Goal: Task Accomplishment & Management: Complete application form

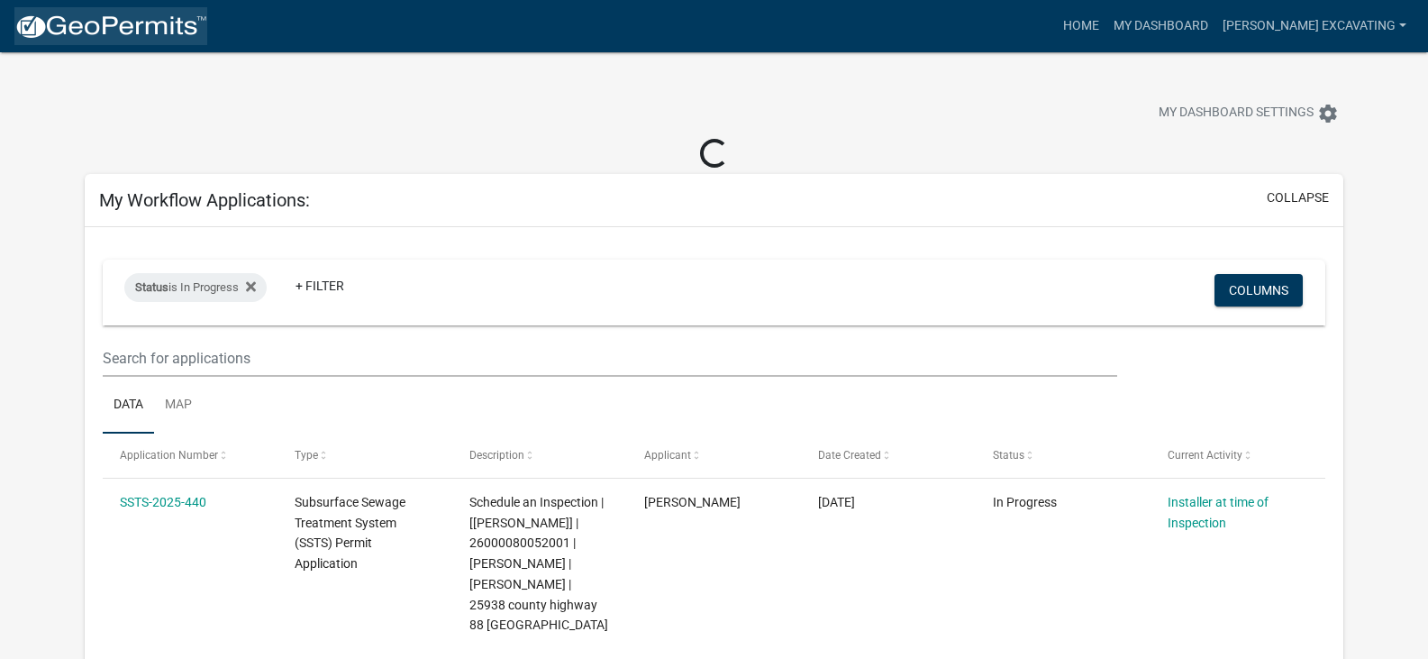
click at [82, 26] on img at bounding box center [110, 27] width 193 height 27
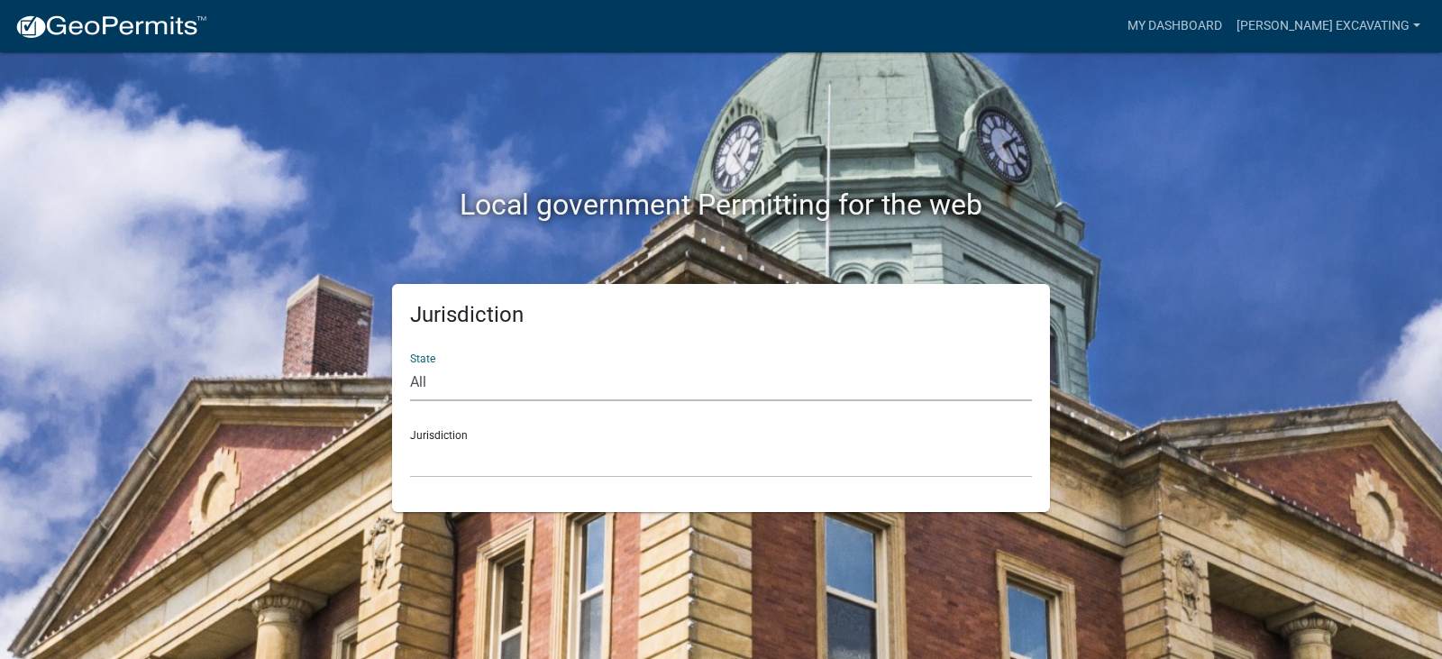
click at [445, 378] on select "All [US_STATE] [US_STATE] [US_STATE] [US_STATE] [US_STATE] [US_STATE] [US_STATE…" at bounding box center [721, 382] width 622 height 37
select select "[US_STATE]"
click at [410, 364] on select "All [US_STATE] [US_STATE] [US_STATE] [US_STATE] [US_STATE] [US_STATE] [US_STATE…" at bounding box center [721, 382] width 622 height 37
click at [467, 428] on div "Jurisdiction [GEOGRAPHIC_DATA], [US_STATE] [GEOGRAPHIC_DATA], [US_STATE] [GEOGR…" at bounding box center [721, 446] width 622 height 62
click at [466, 441] on select "[GEOGRAPHIC_DATA], [US_STATE] [GEOGRAPHIC_DATA], [US_STATE] [GEOGRAPHIC_DATA], …" at bounding box center [721, 459] width 622 height 37
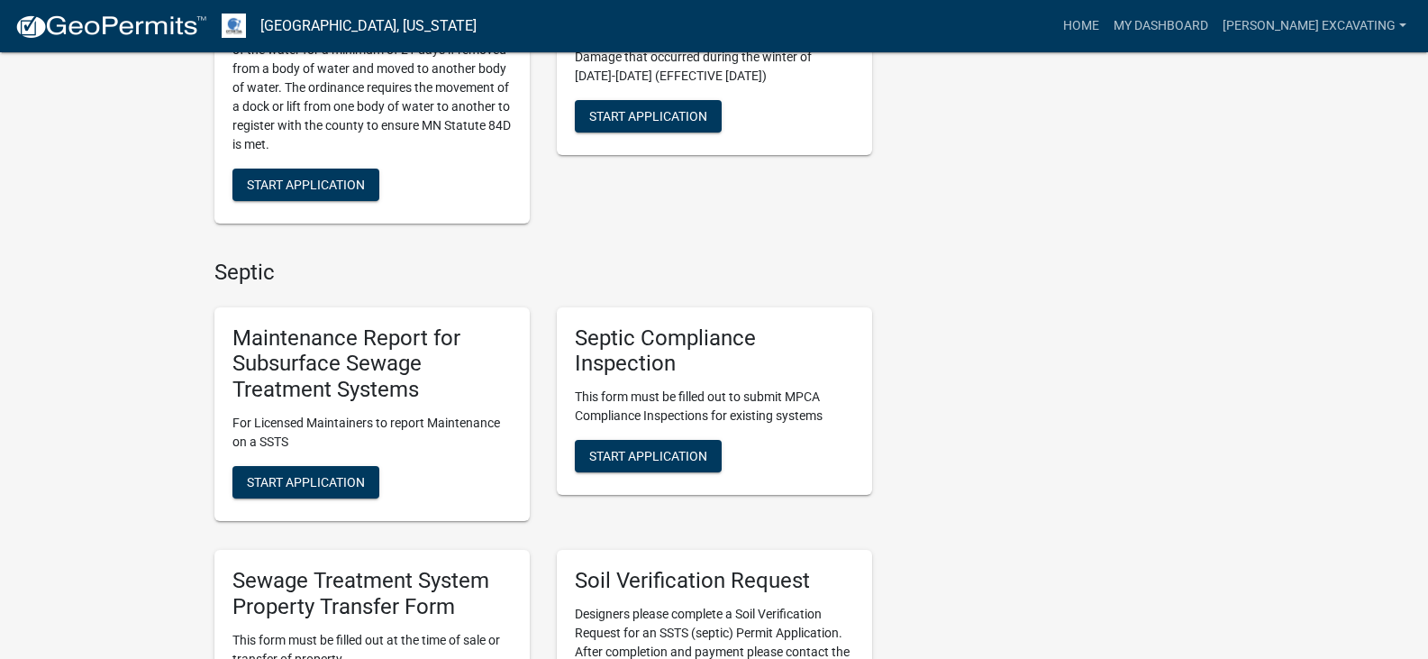
scroll to position [1394, 0]
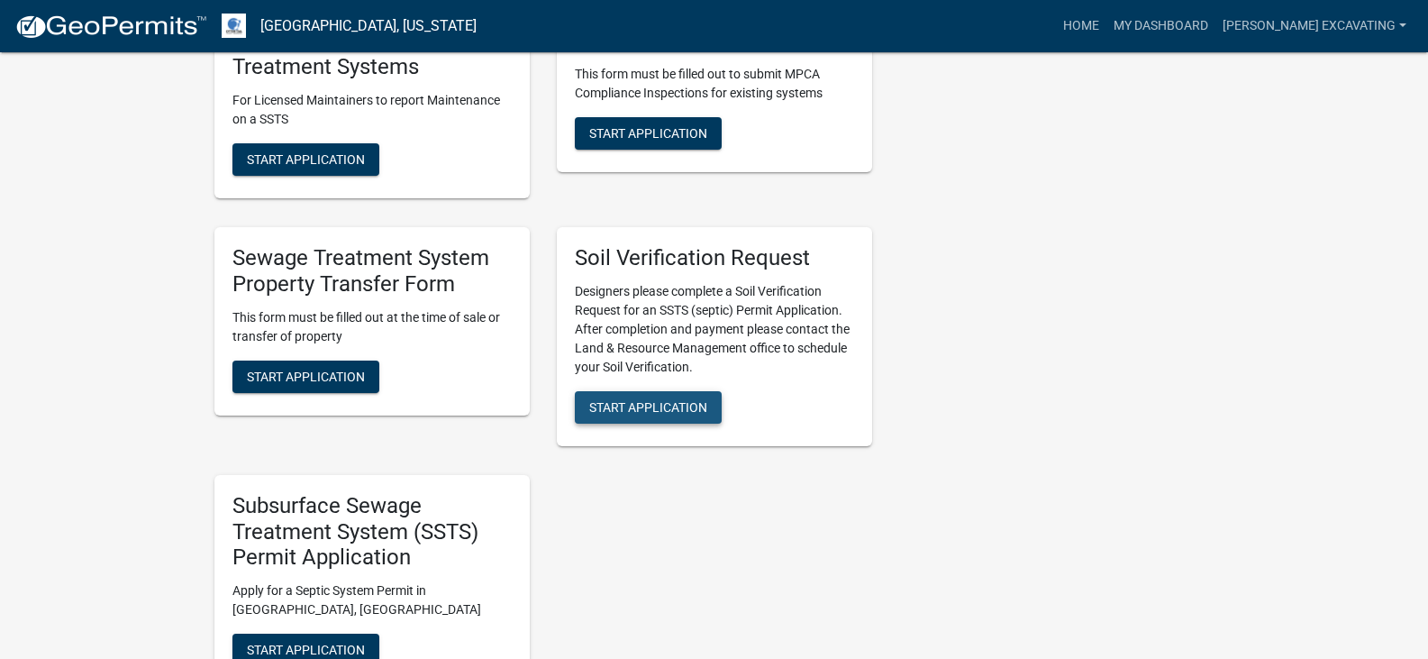
click at [673, 408] on span "Start Application" at bounding box center [648, 406] width 118 height 14
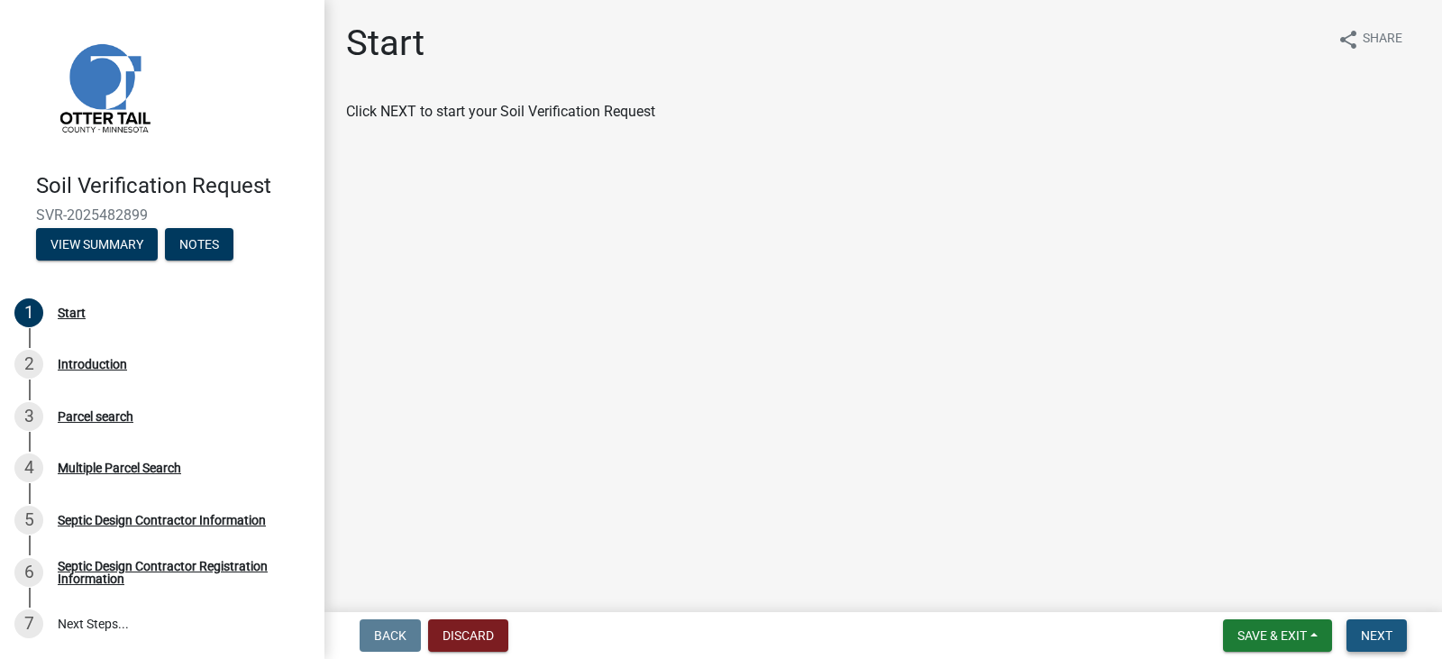
click at [1377, 631] on span "Next" at bounding box center [1377, 635] width 32 height 14
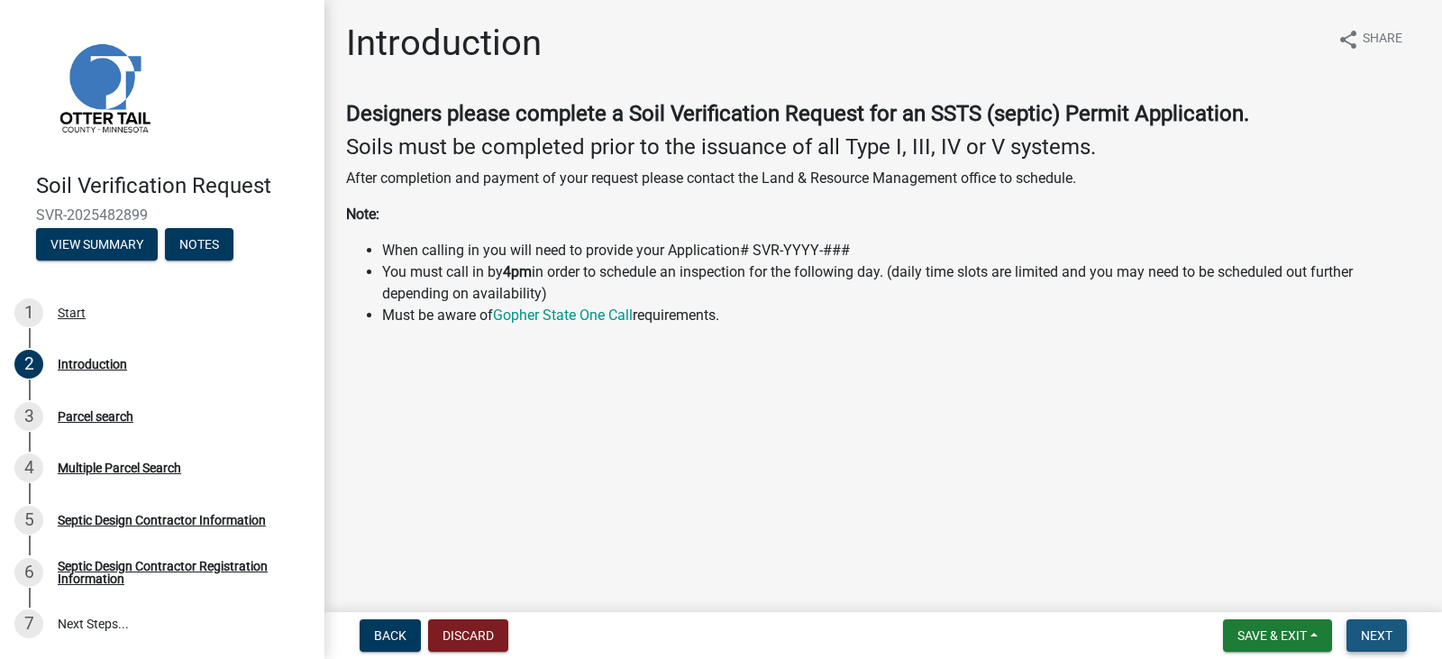
click at [1377, 631] on span "Next" at bounding box center [1377, 635] width 32 height 14
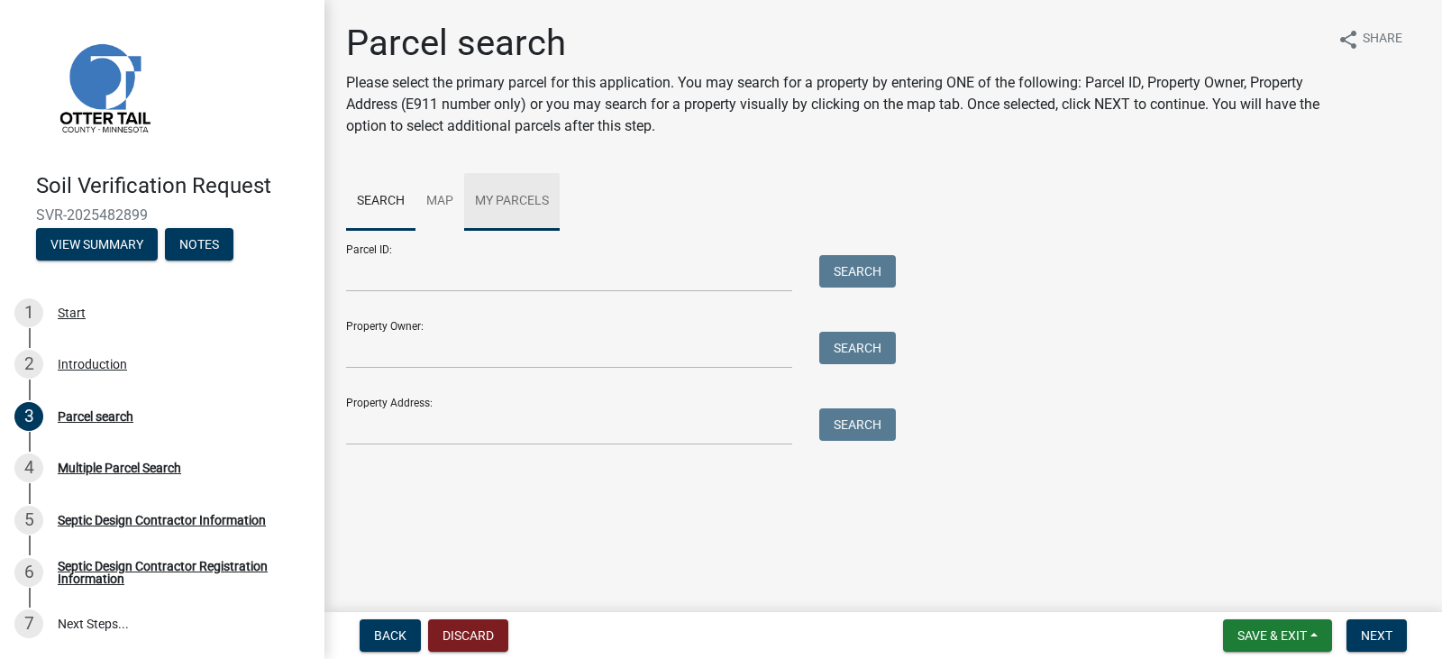
click at [528, 200] on link "My Parcels" at bounding box center [512, 202] width 96 height 58
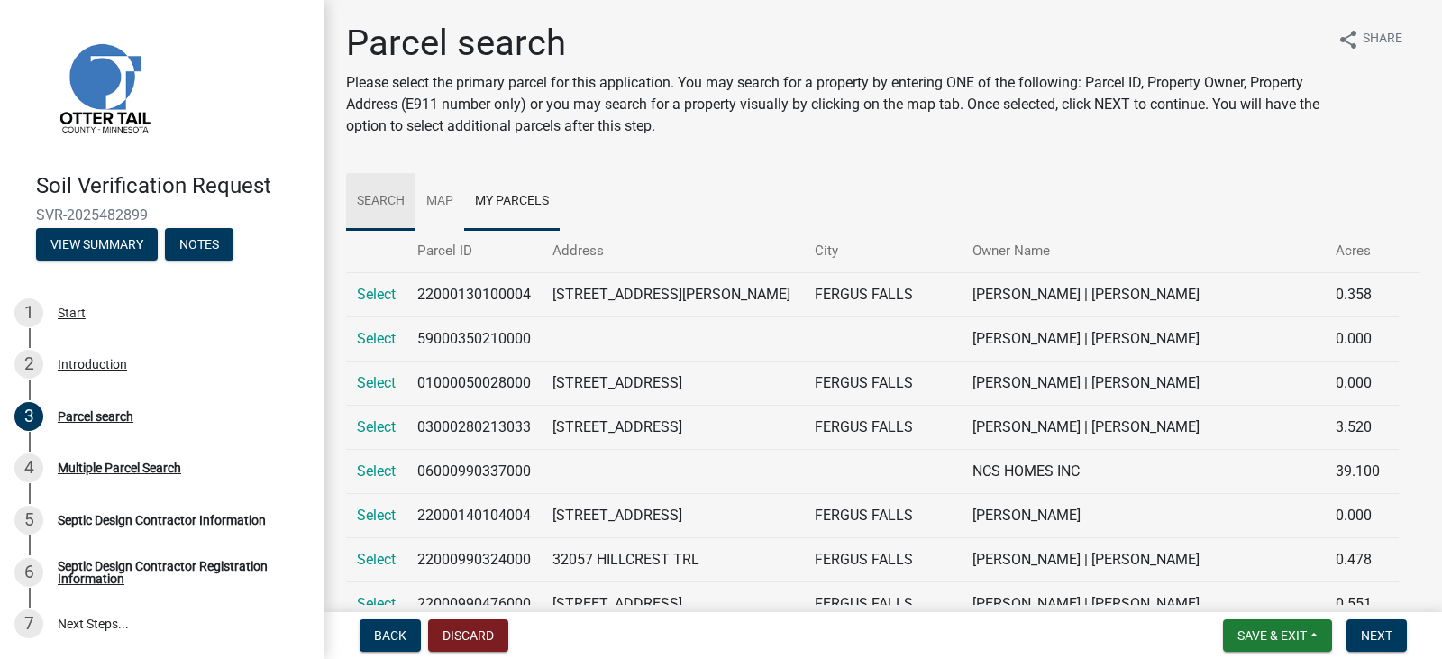
click at [386, 196] on link "Search" at bounding box center [380, 202] width 69 height 58
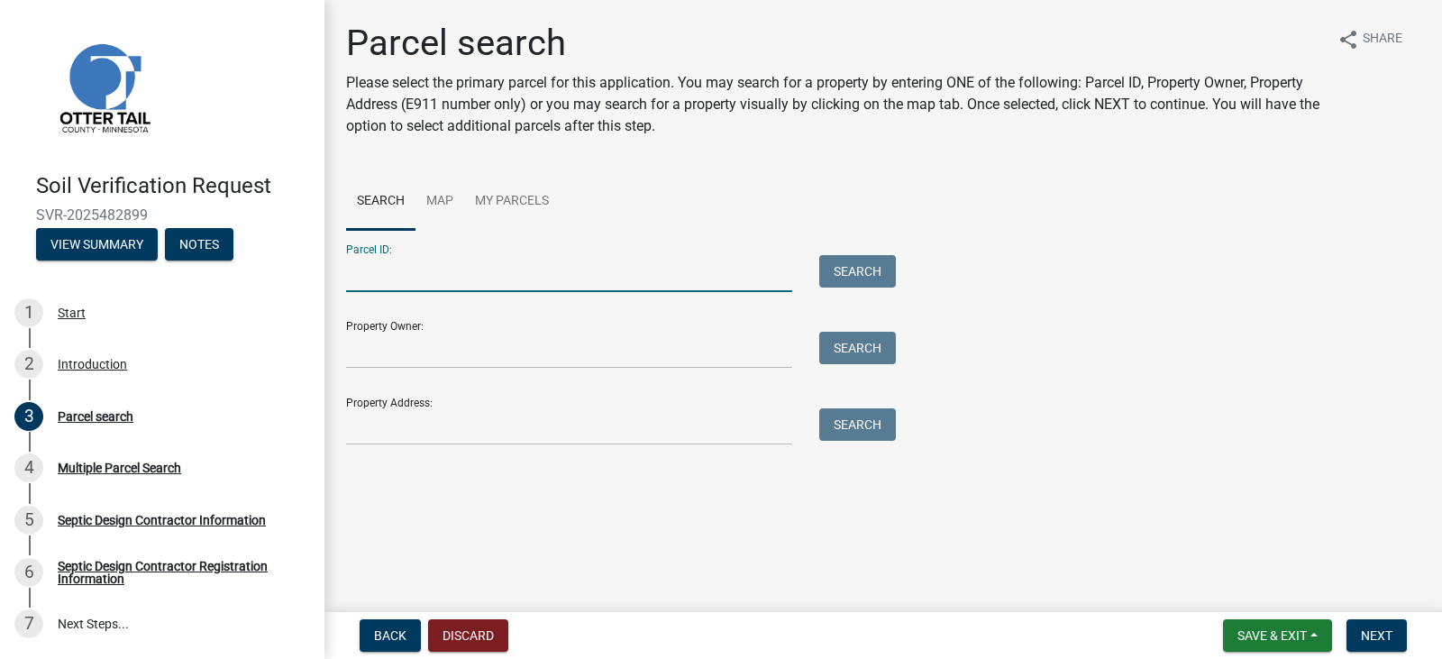
click at [378, 287] on input "Parcel ID:" at bounding box center [569, 273] width 446 height 37
type input "03000990839000"
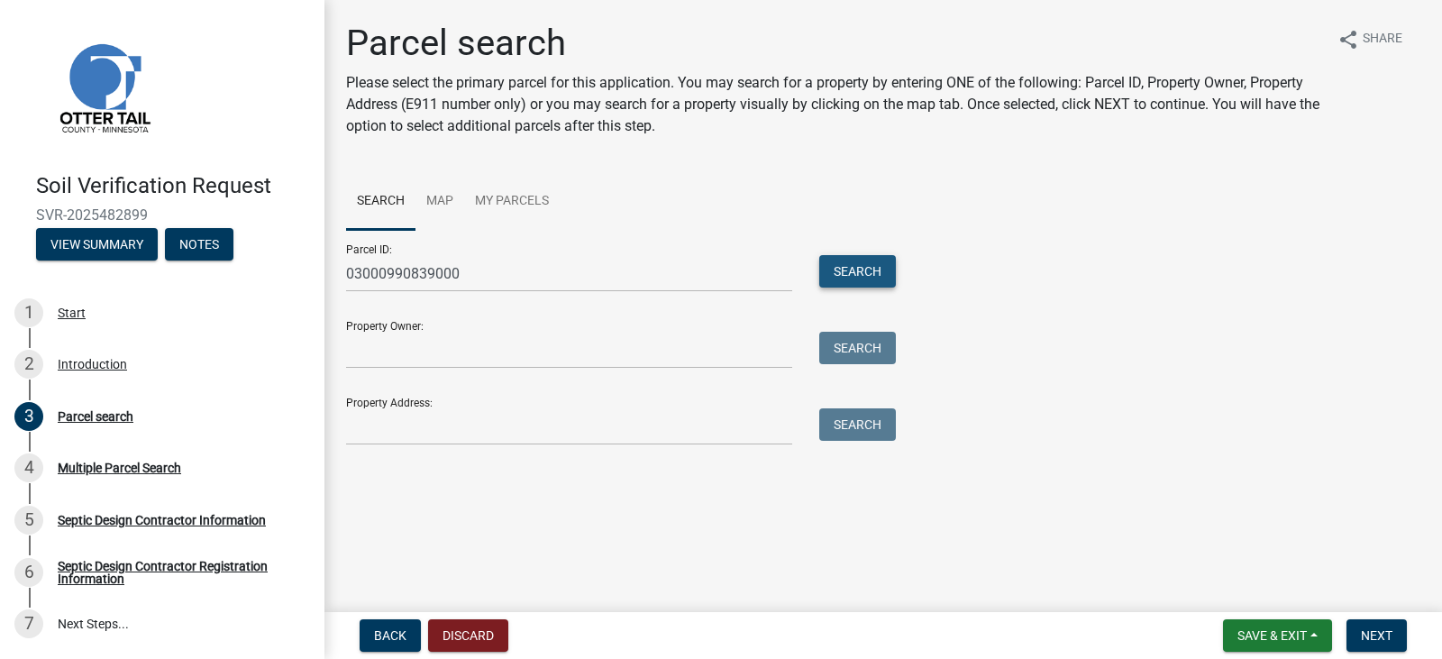
click at [875, 283] on button "Search" at bounding box center [857, 271] width 77 height 32
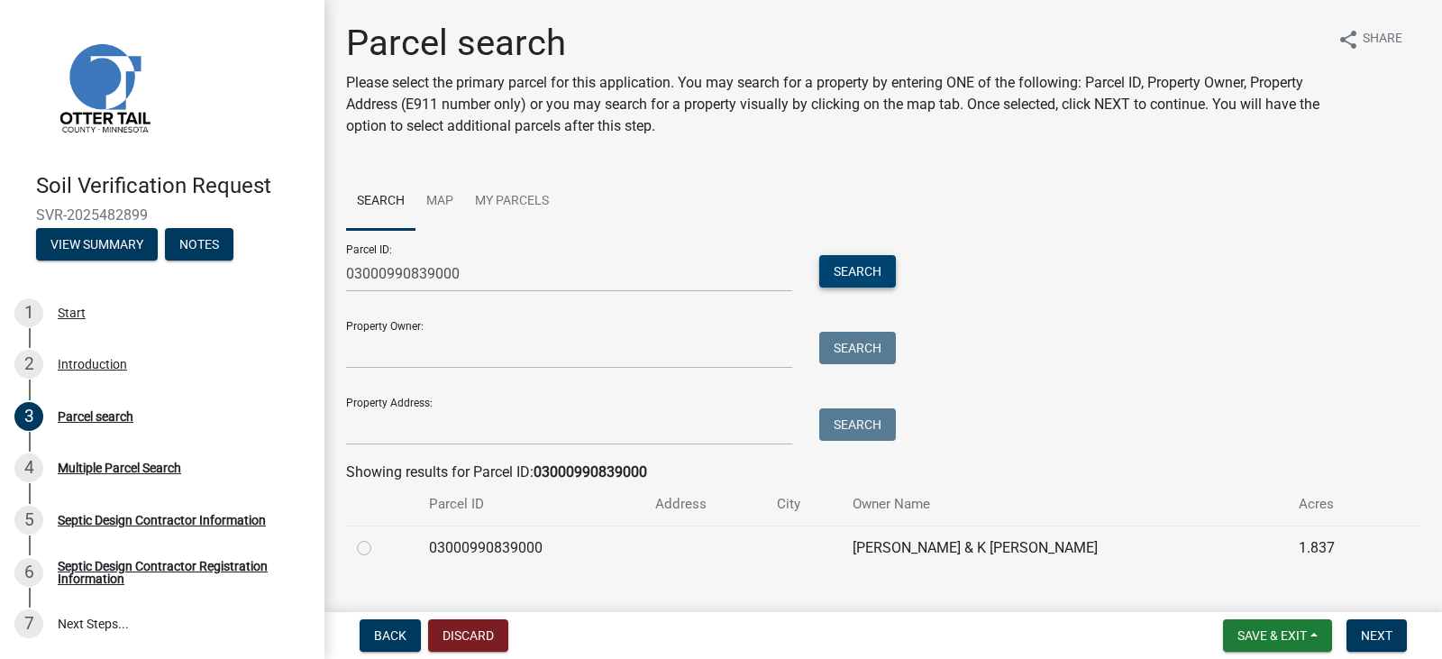
scroll to position [35, 0]
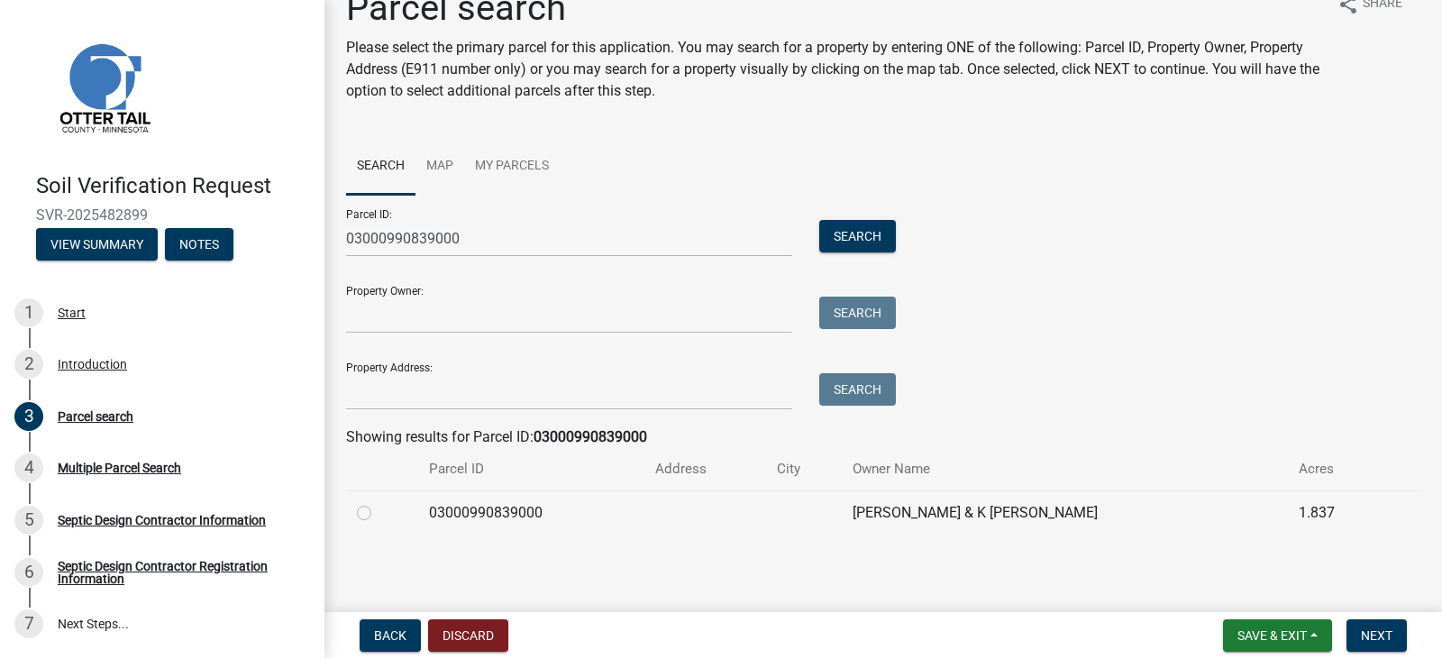
click at [378, 502] on label at bounding box center [378, 502] width 0 height 0
click at [378, 514] on input "radio" at bounding box center [384, 508] width 12 height 12
radio input "true"
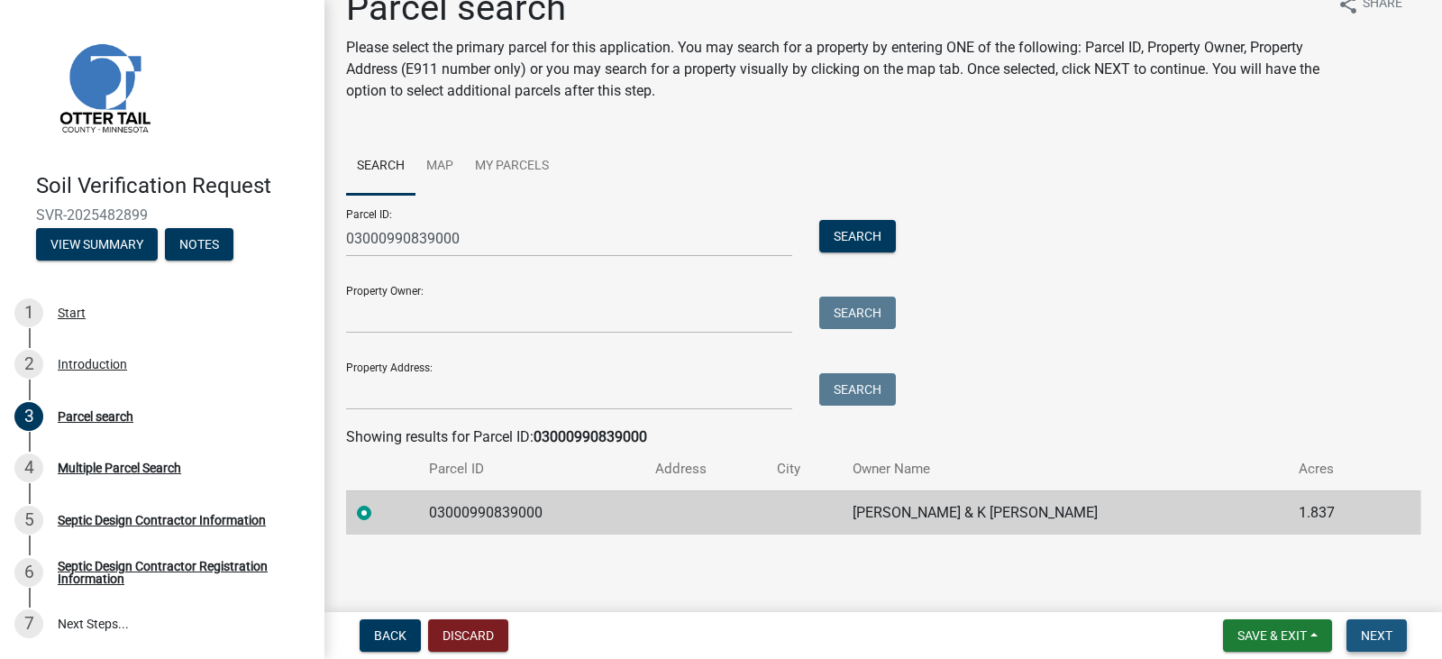
click at [1382, 633] on span "Next" at bounding box center [1377, 635] width 32 height 14
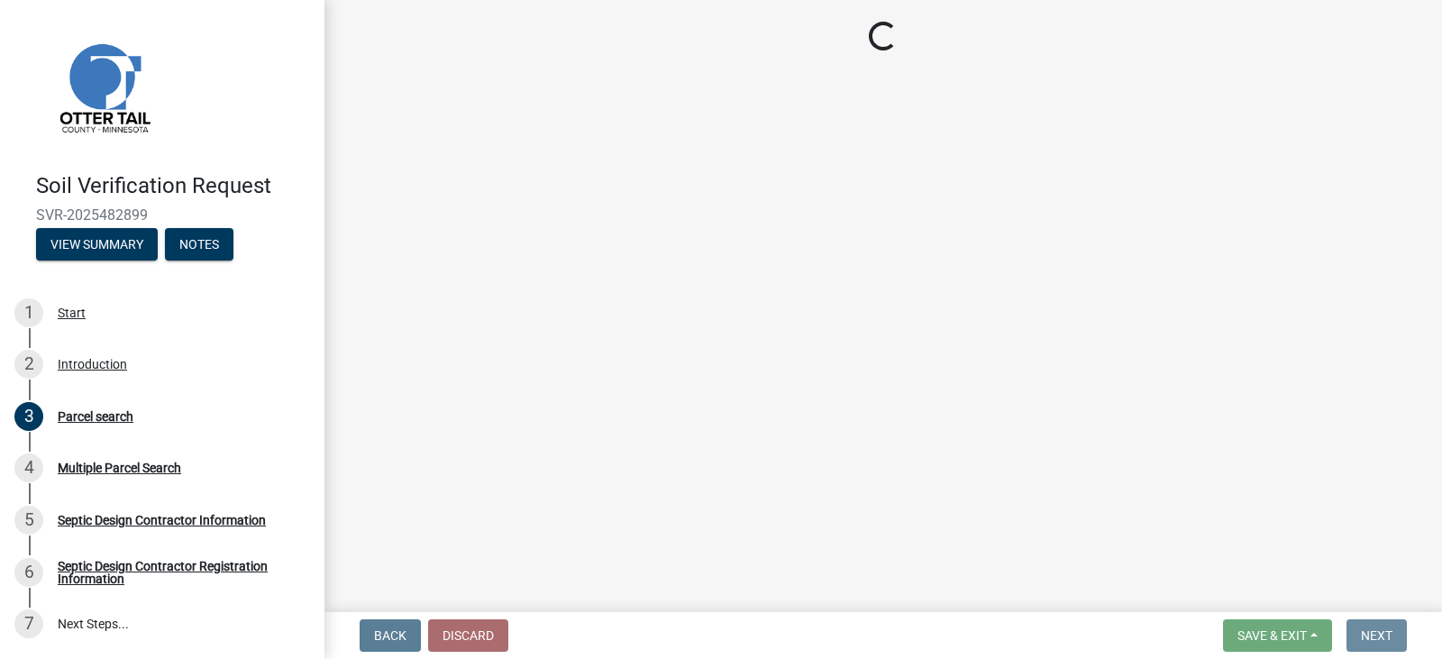
scroll to position [0, 0]
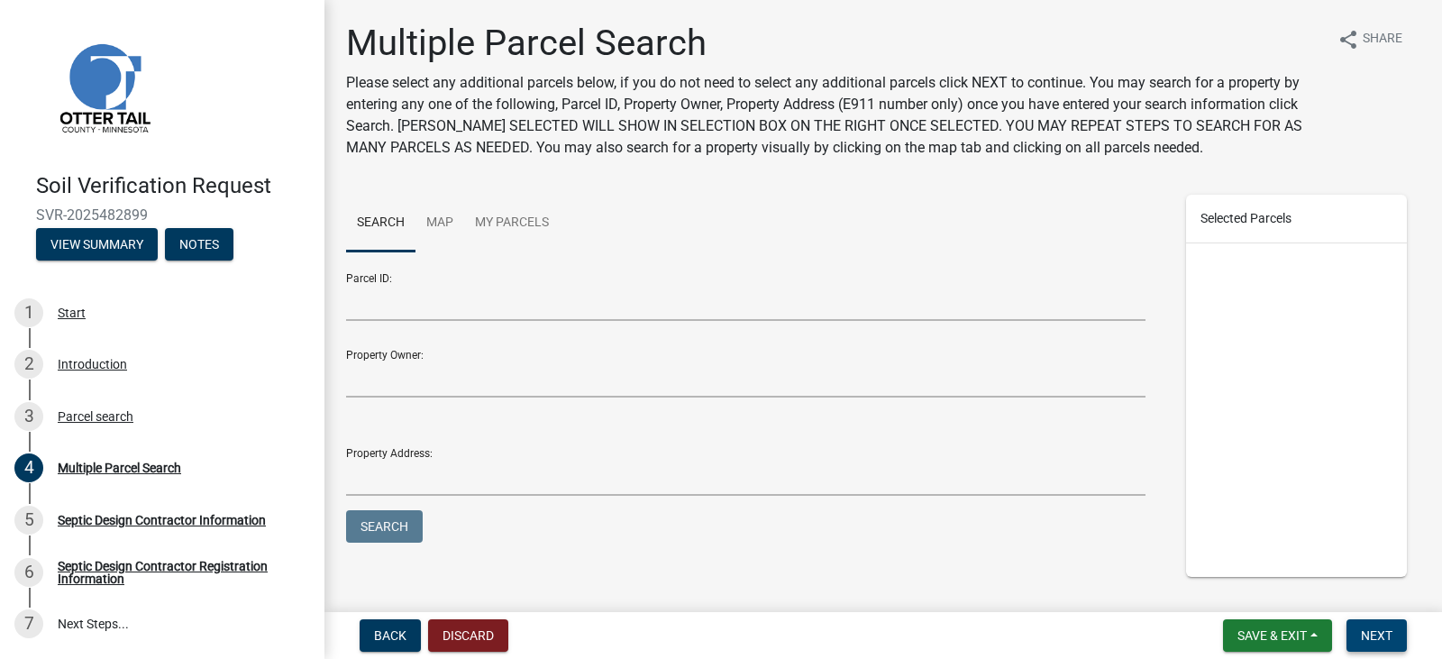
click at [1379, 624] on button "Next" at bounding box center [1376, 635] width 60 height 32
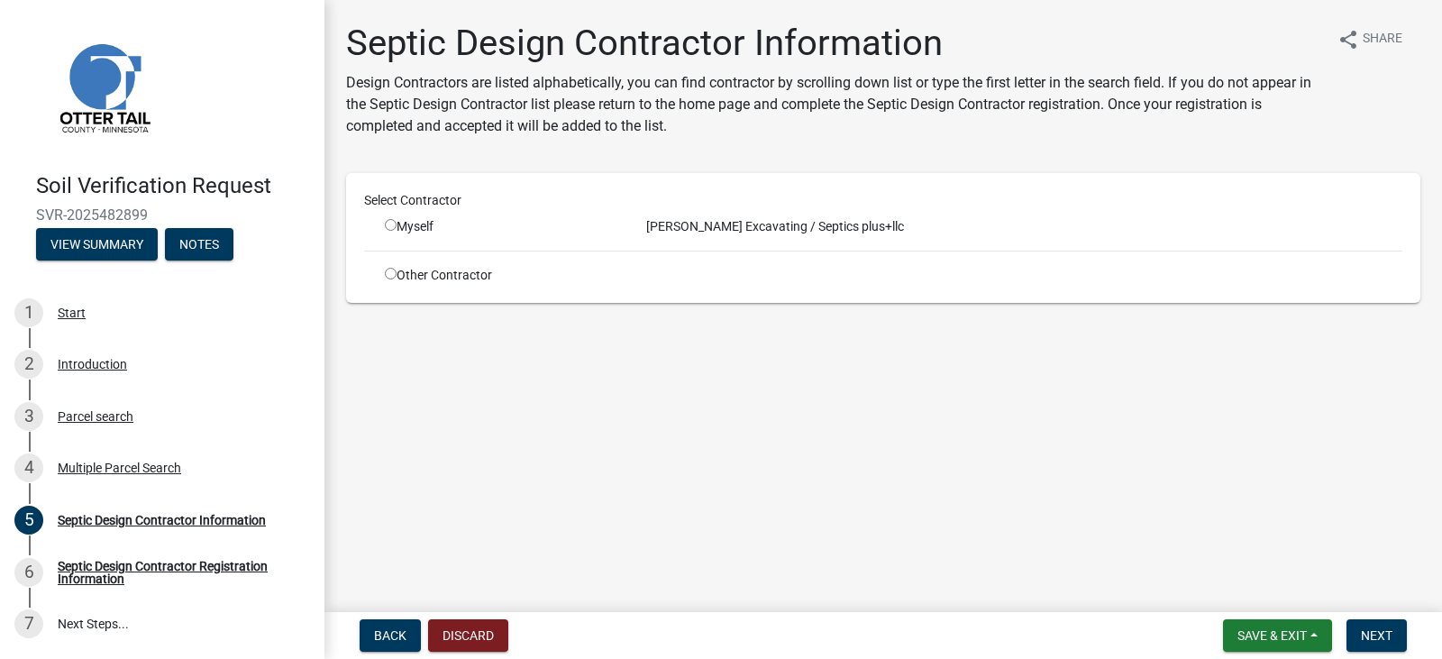
click at [392, 223] on input "radio" at bounding box center [391, 225] width 12 height 12
radio input "true"
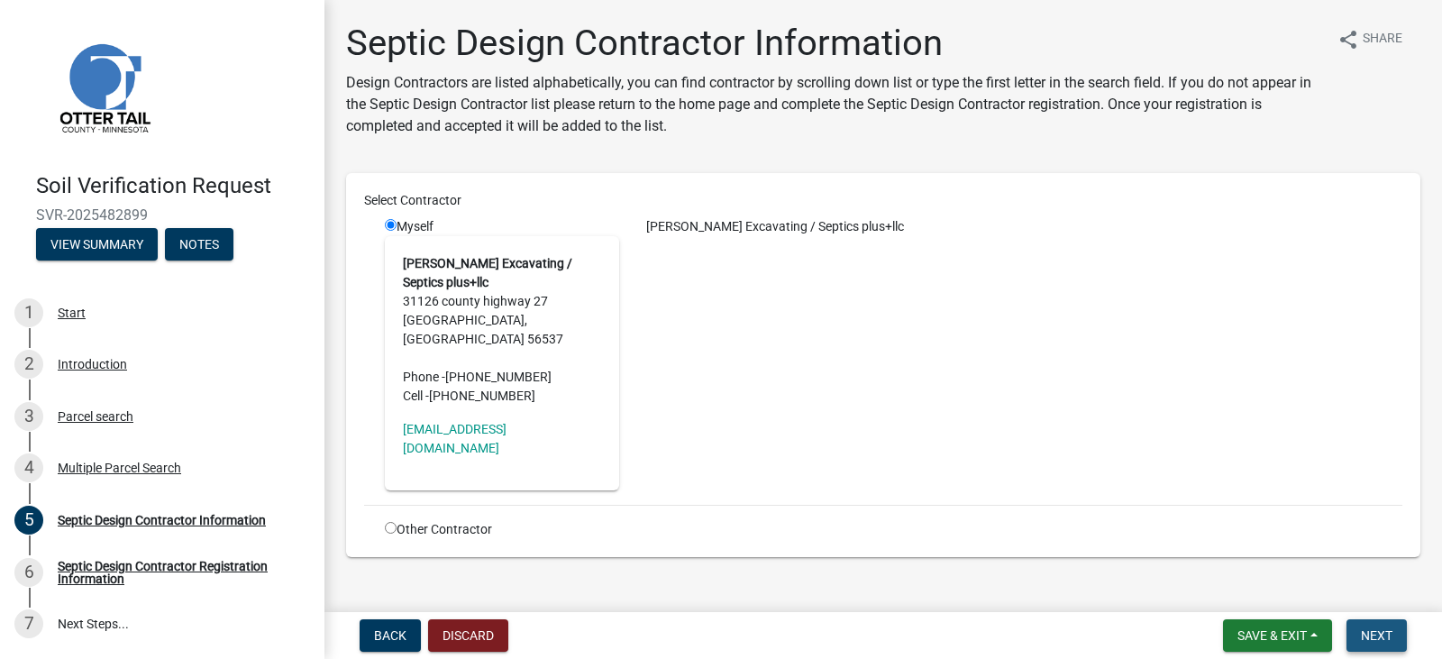
click at [1370, 631] on span "Next" at bounding box center [1377, 635] width 32 height 14
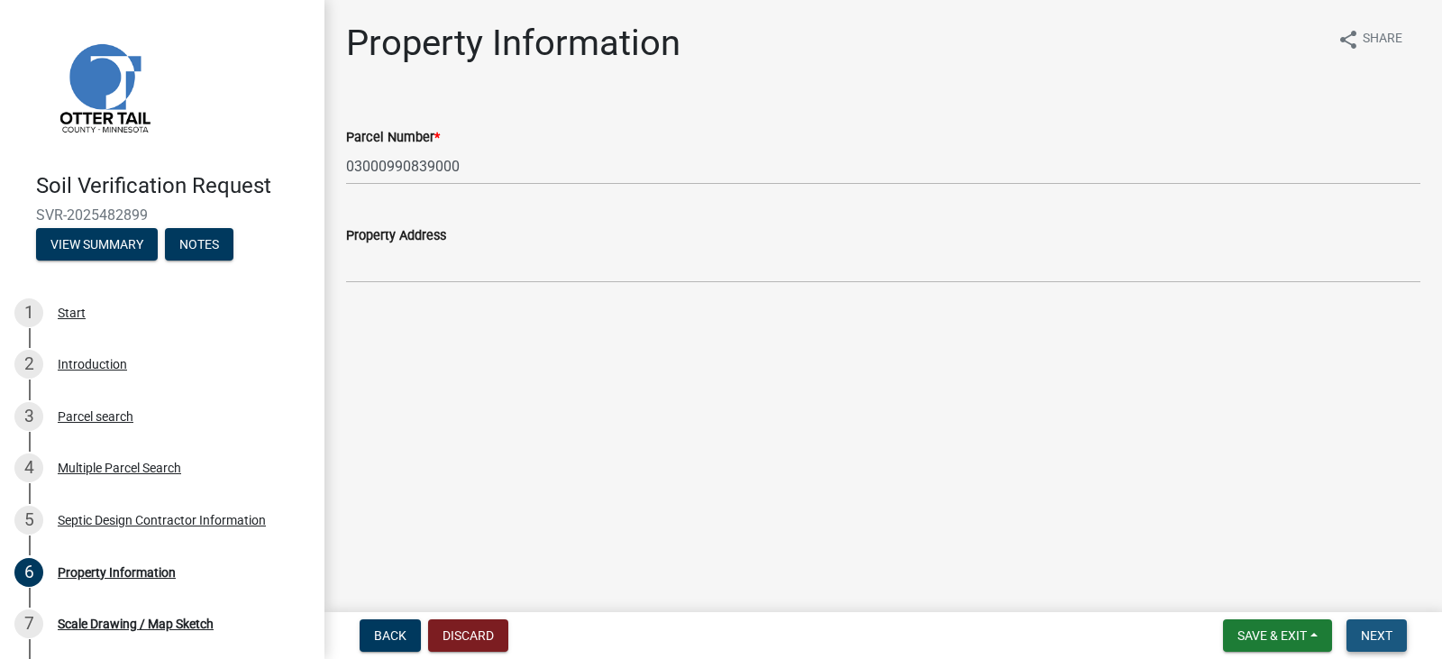
click at [1370, 631] on span "Next" at bounding box center [1377, 635] width 32 height 14
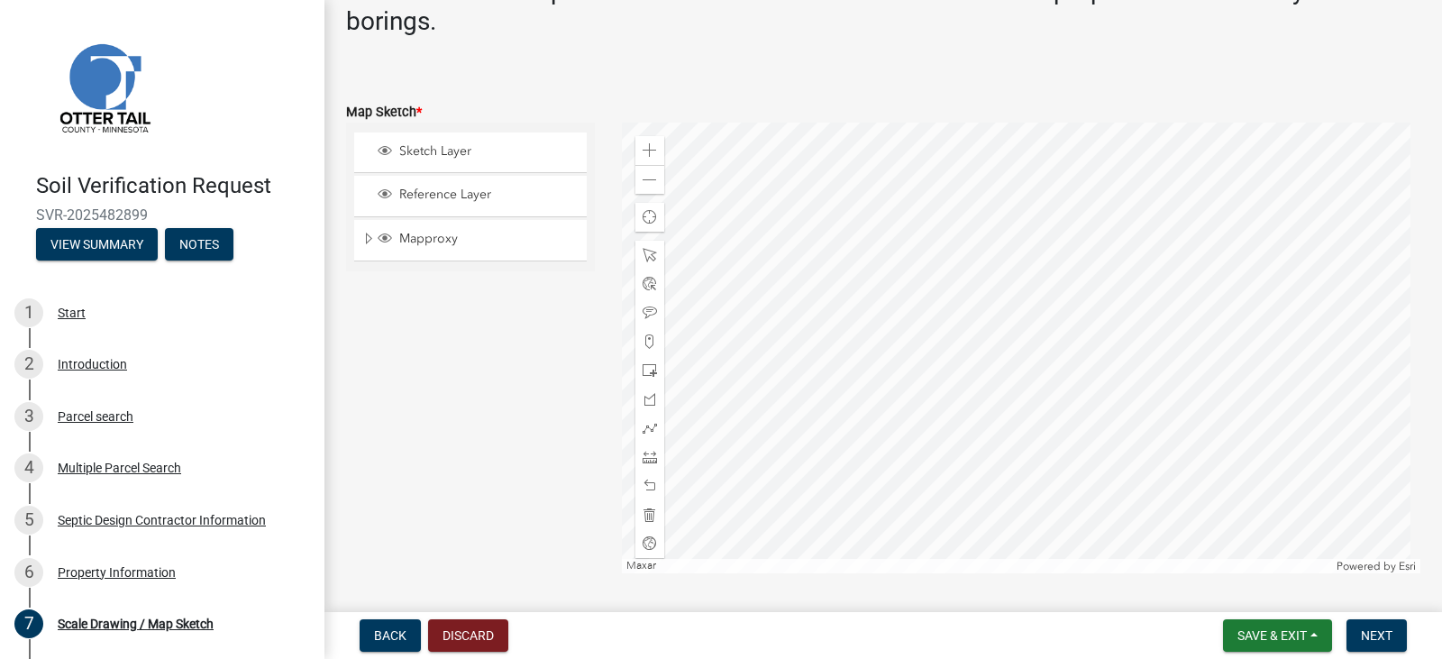
scroll to position [471, 0]
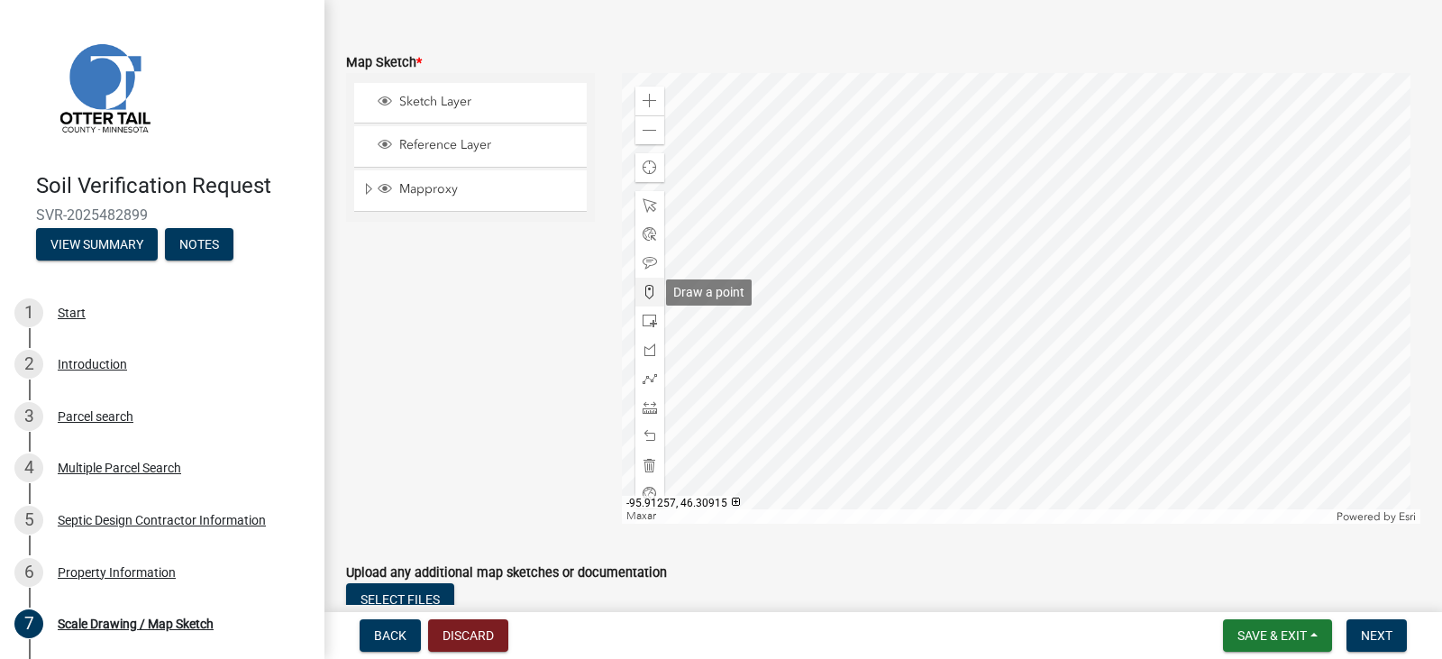
click at [643, 286] on span at bounding box center [649, 292] width 14 height 14
click at [977, 344] on div at bounding box center [1021, 298] width 799 height 451
click at [1383, 634] on span "Next" at bounding box center [1377, 635] width 32 height 14
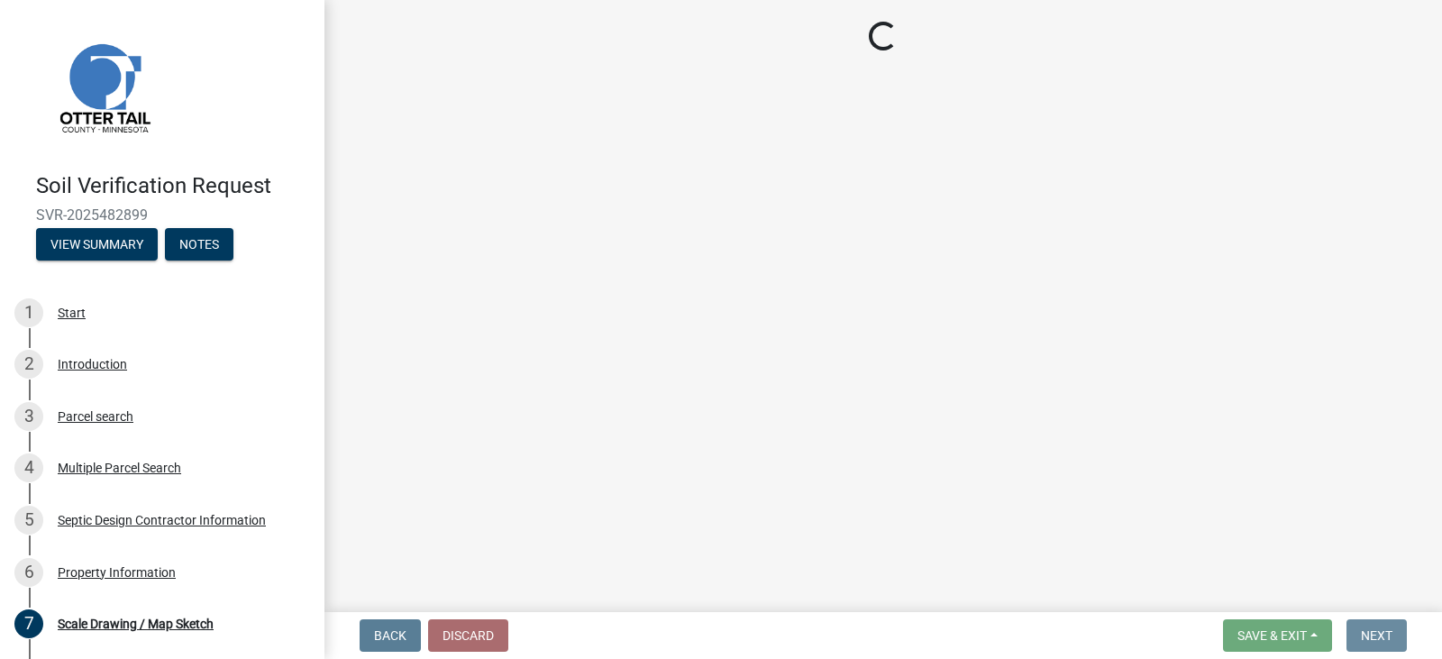
scroll to position [0, 0]
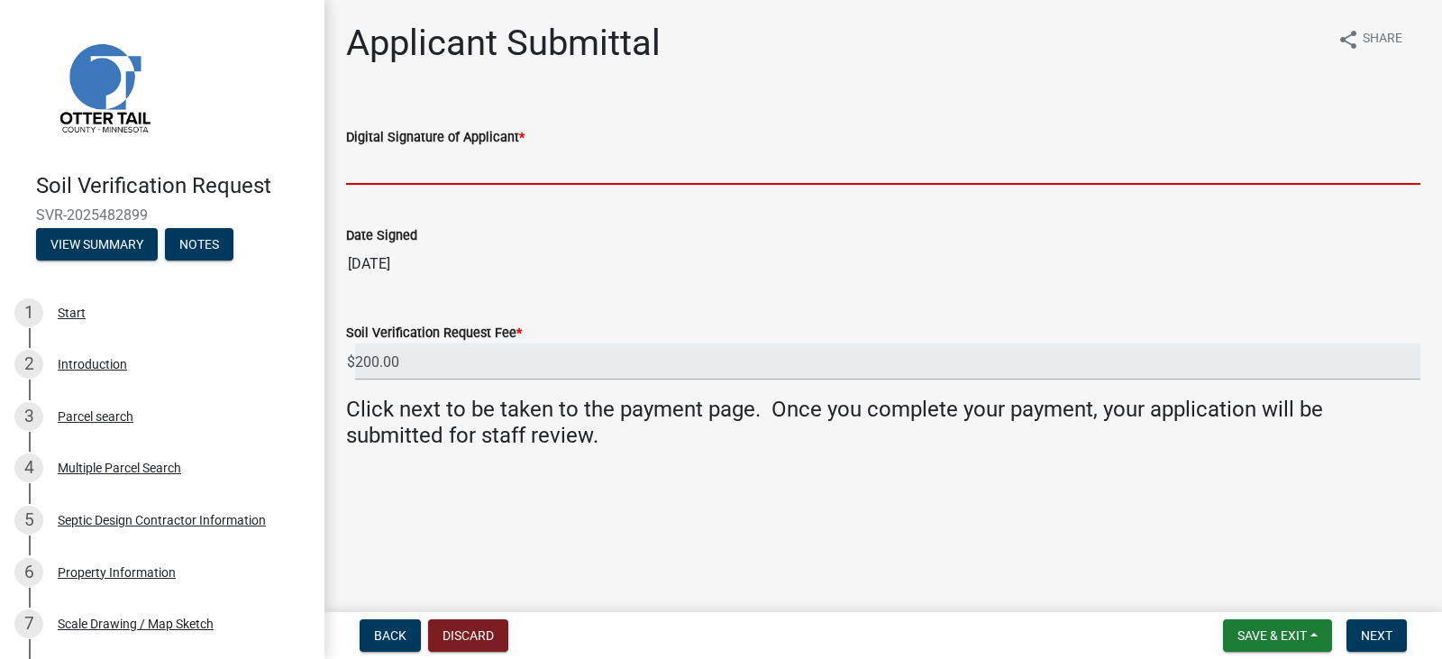
click at [377, 176] on input "Digital Signature of Applicant *" at bounding box center [883, 166] width 1074 height 37
type input "[PERSON_NAME]"
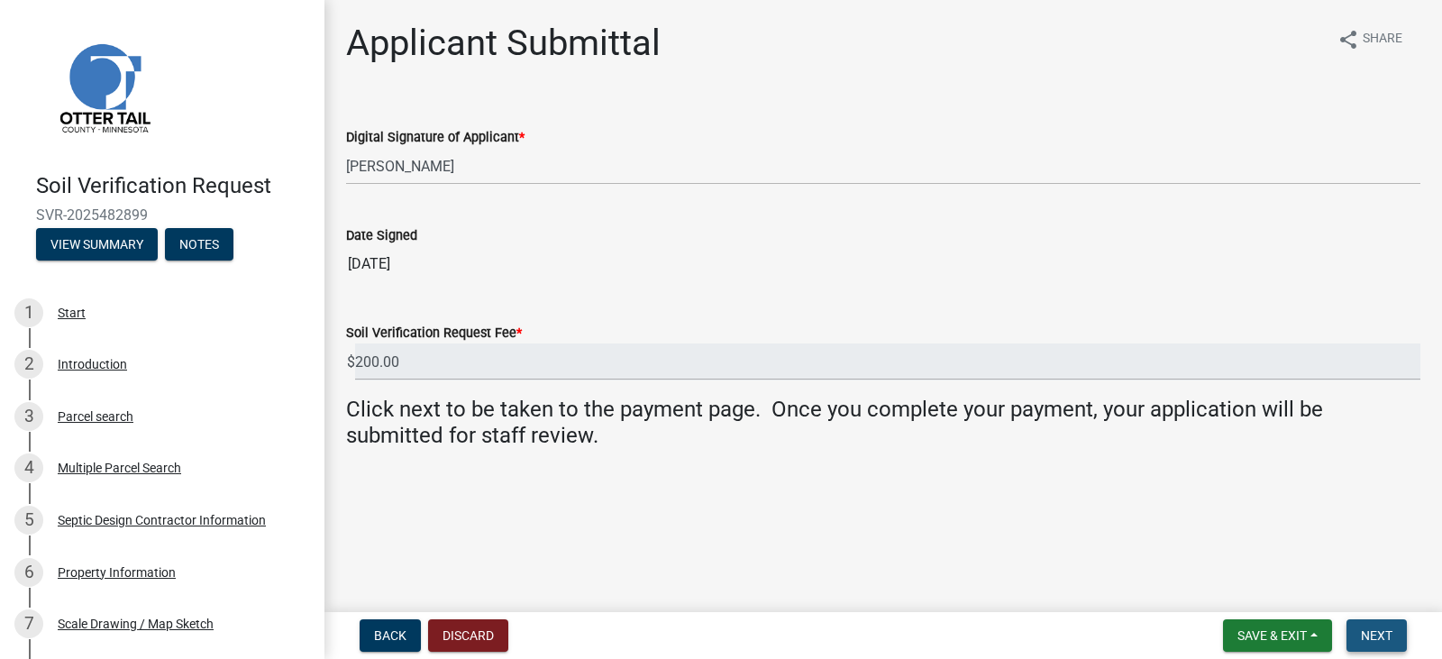
click at [1376, 633] on span "Next" at bounding box center [1377, 635] width 32 height 14
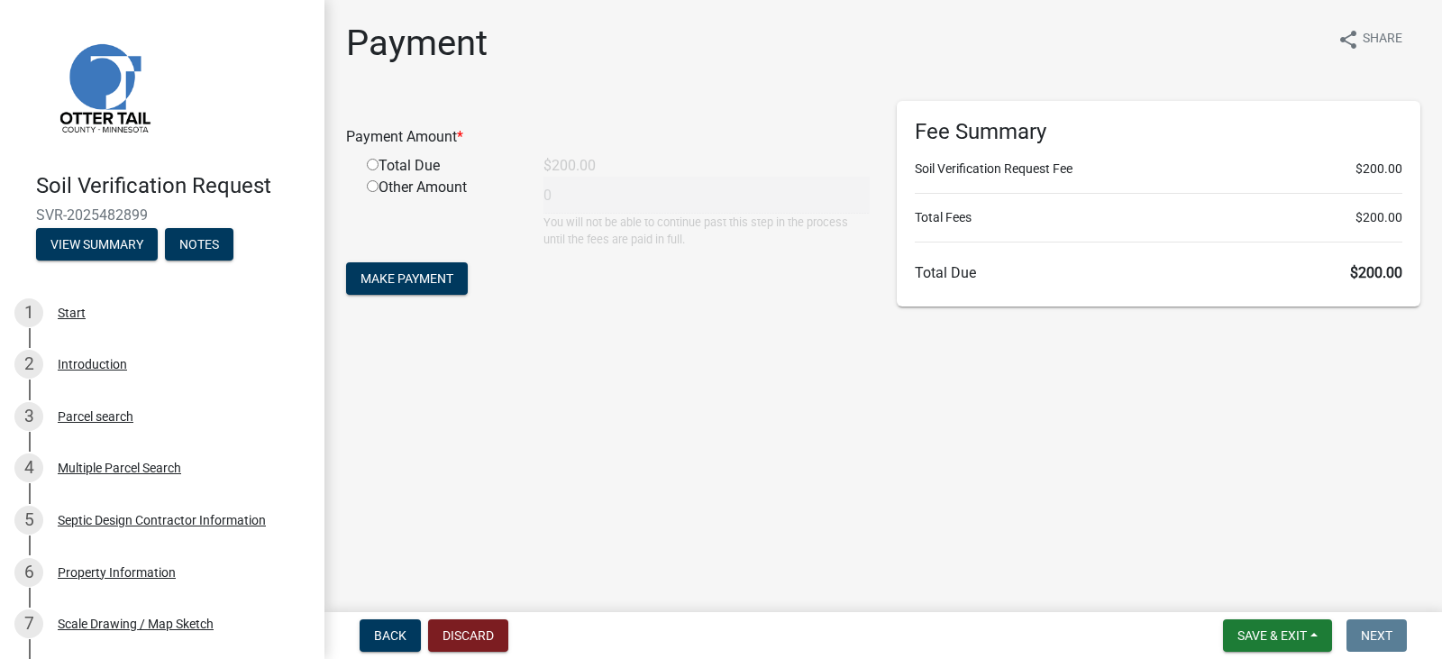
click at [371, 165] on input "radio" at bounding box center [373, 165] width 12 height 12
radio input "true"
type input "200"
click at [399, 269] on button "Make Payment" at bounding box center [407, 278] width 122 height 32
